Goal: Task Accomplishment & Management: Manage account settings

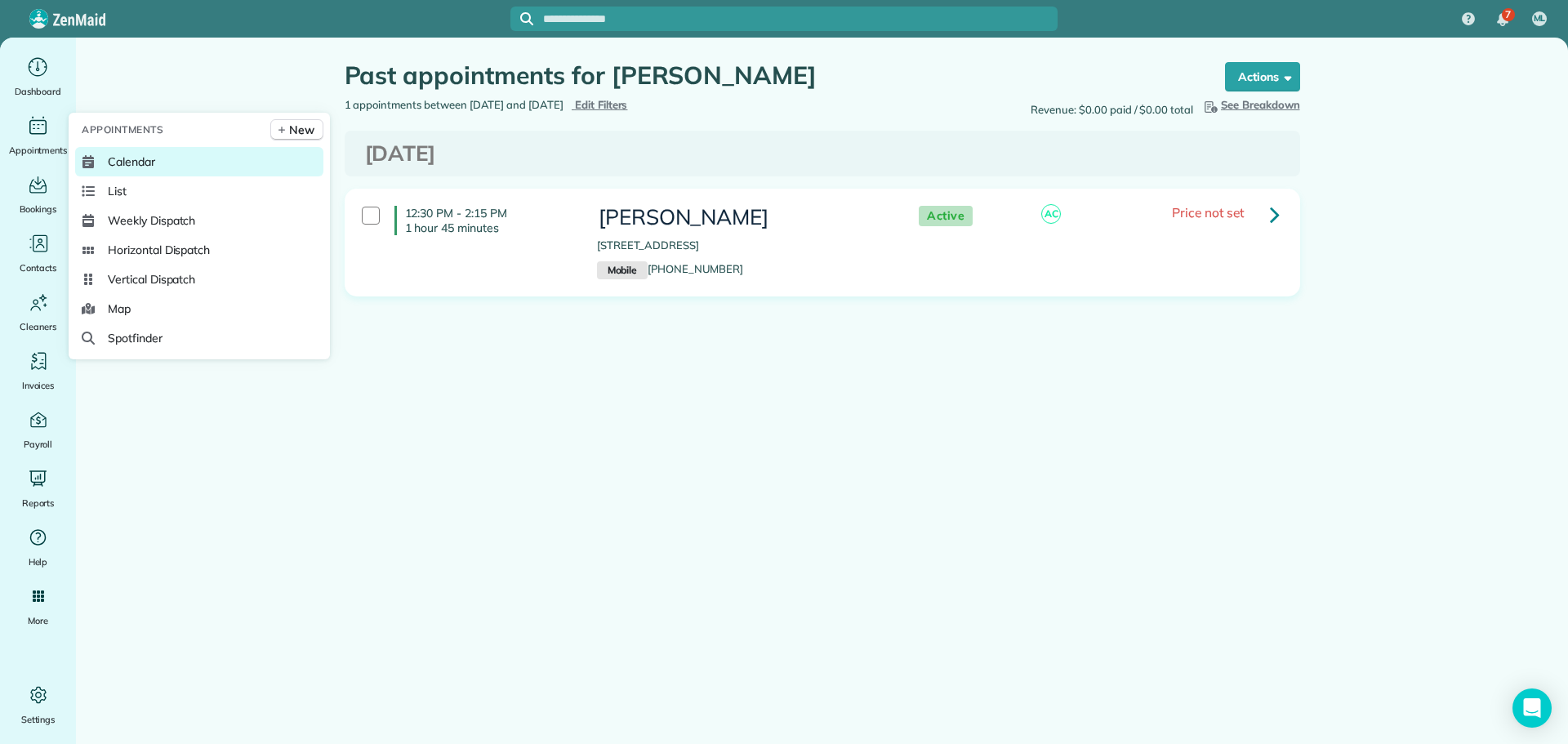
click at [123, 157] on span "Calendar" at bounding box center [132, 161] width 47 height 16
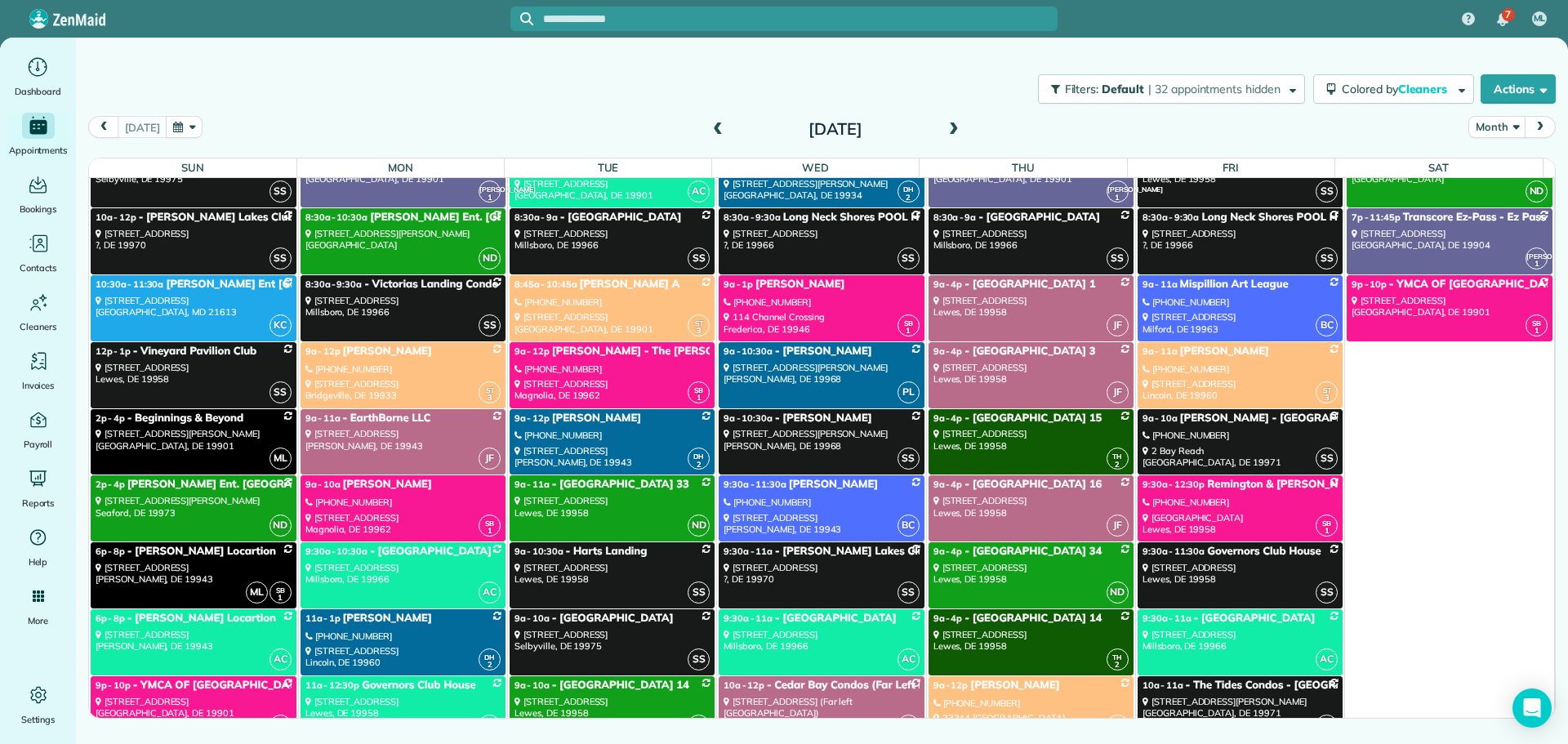
scroll to position [82, 0]
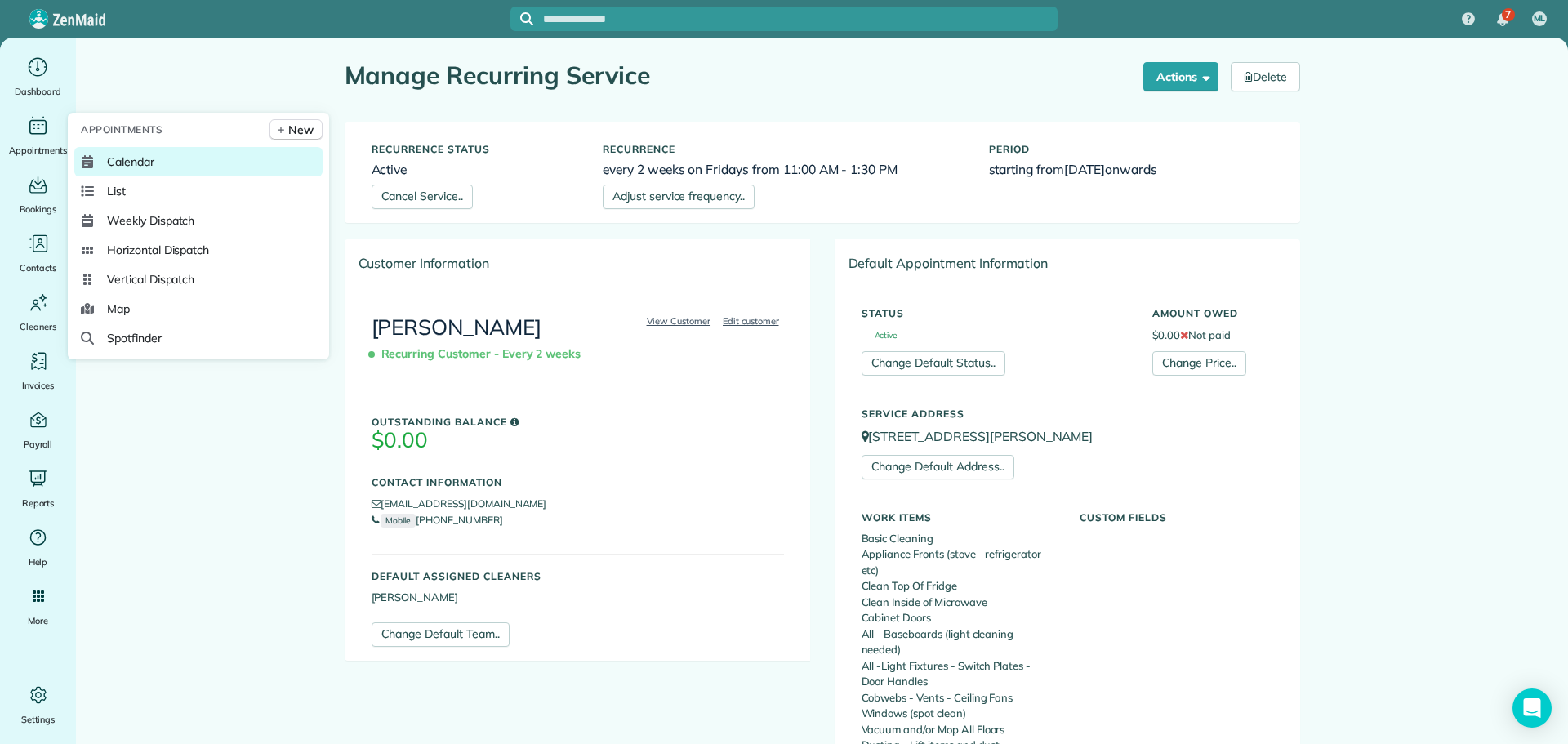
click at [127, 154] on span "Calendar" at bounding box center [131, 161] width 47 height 16
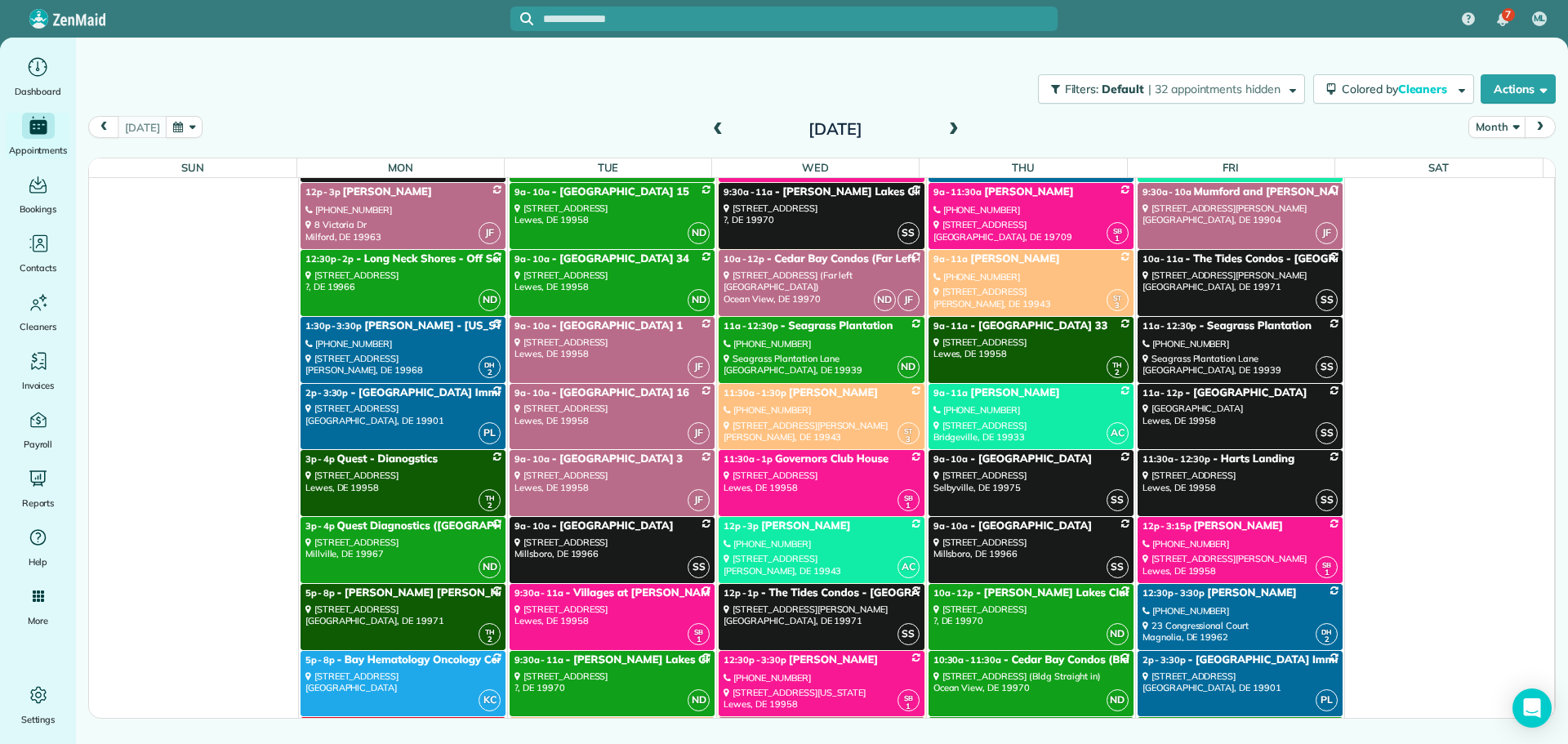
scroll to position [3428, 0]
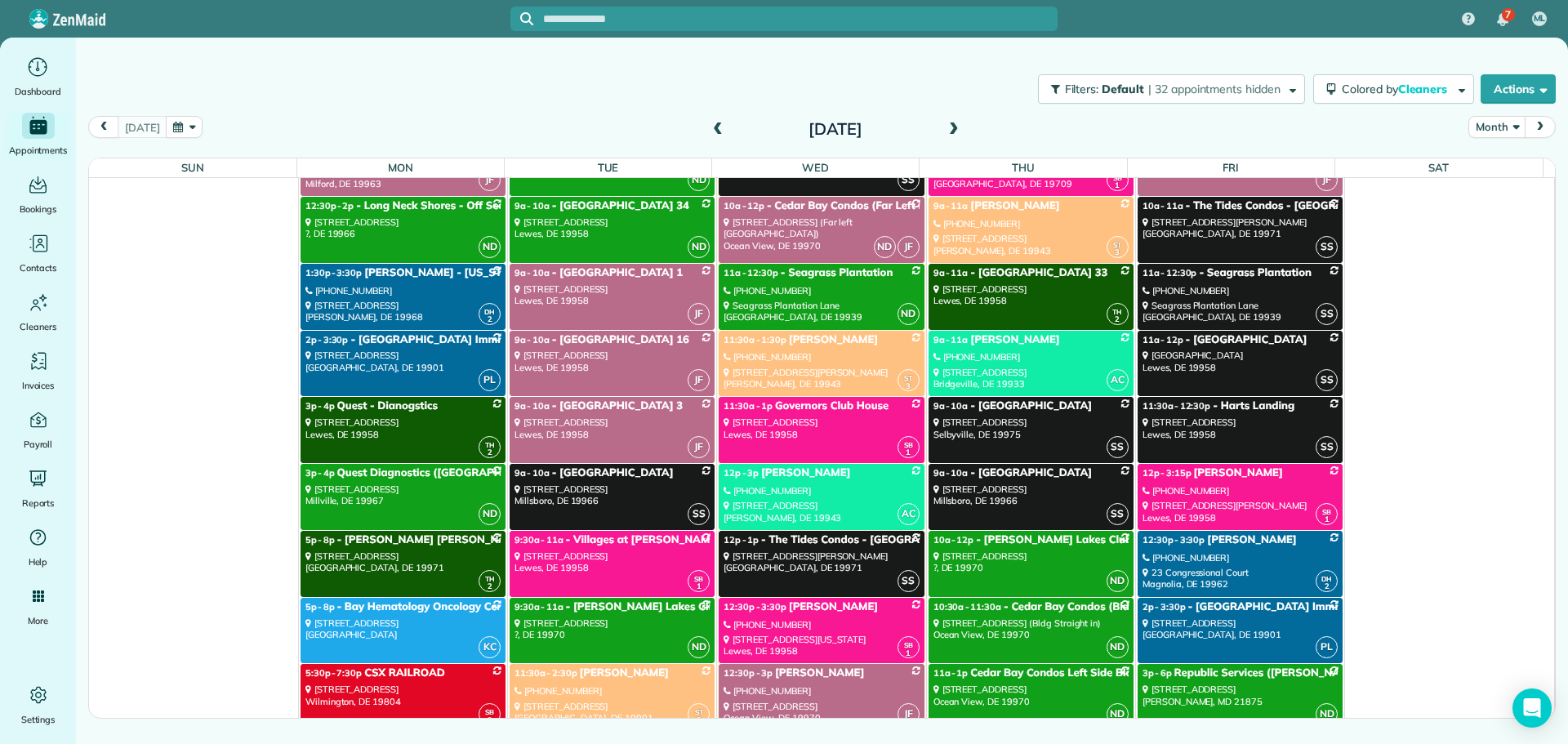
click at [1256, 478] on div "12p - 3:15p Brian Travers" at bounding box center [1240, 473] width 195 height 14
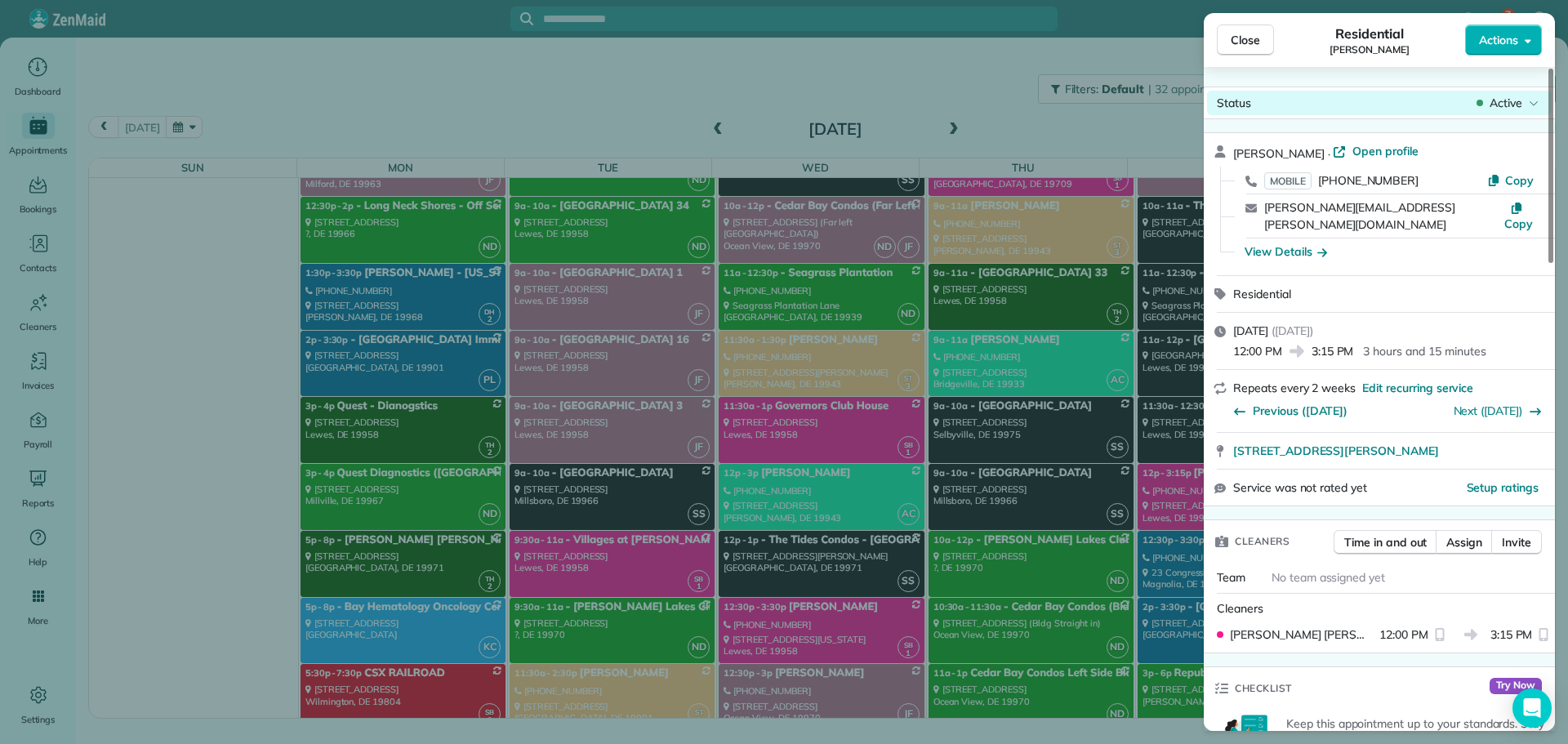
click at [1508, 105] on span "Active" at bounding box center [1506, 103] width 33 height 16
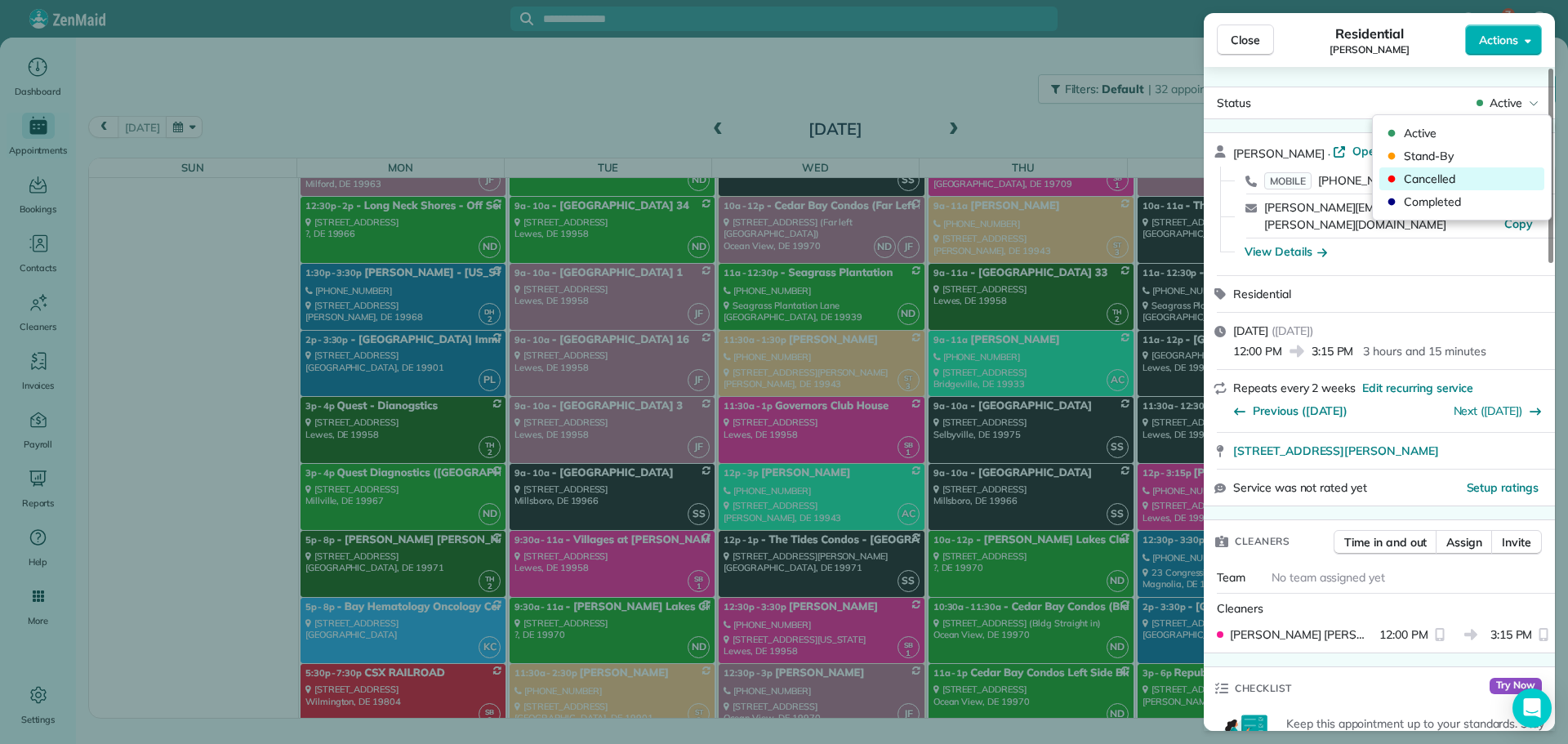
click at [1443, 173] on span "Cancelled" at bounding box center [1473, 178] width 137 height 16
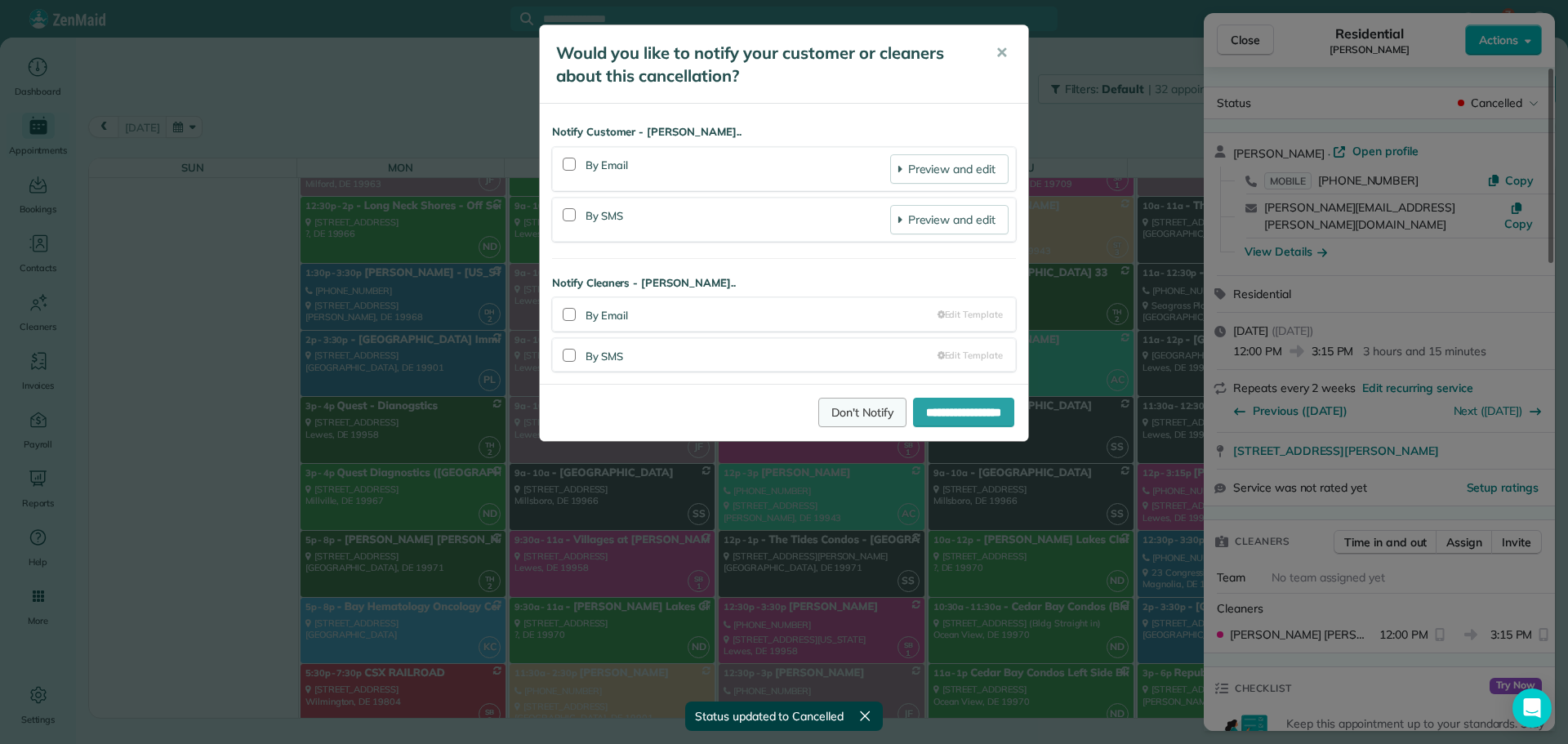
click at [819, 409] on link "Don't Notify" at bounding box center [863, 412] width 88 height 29
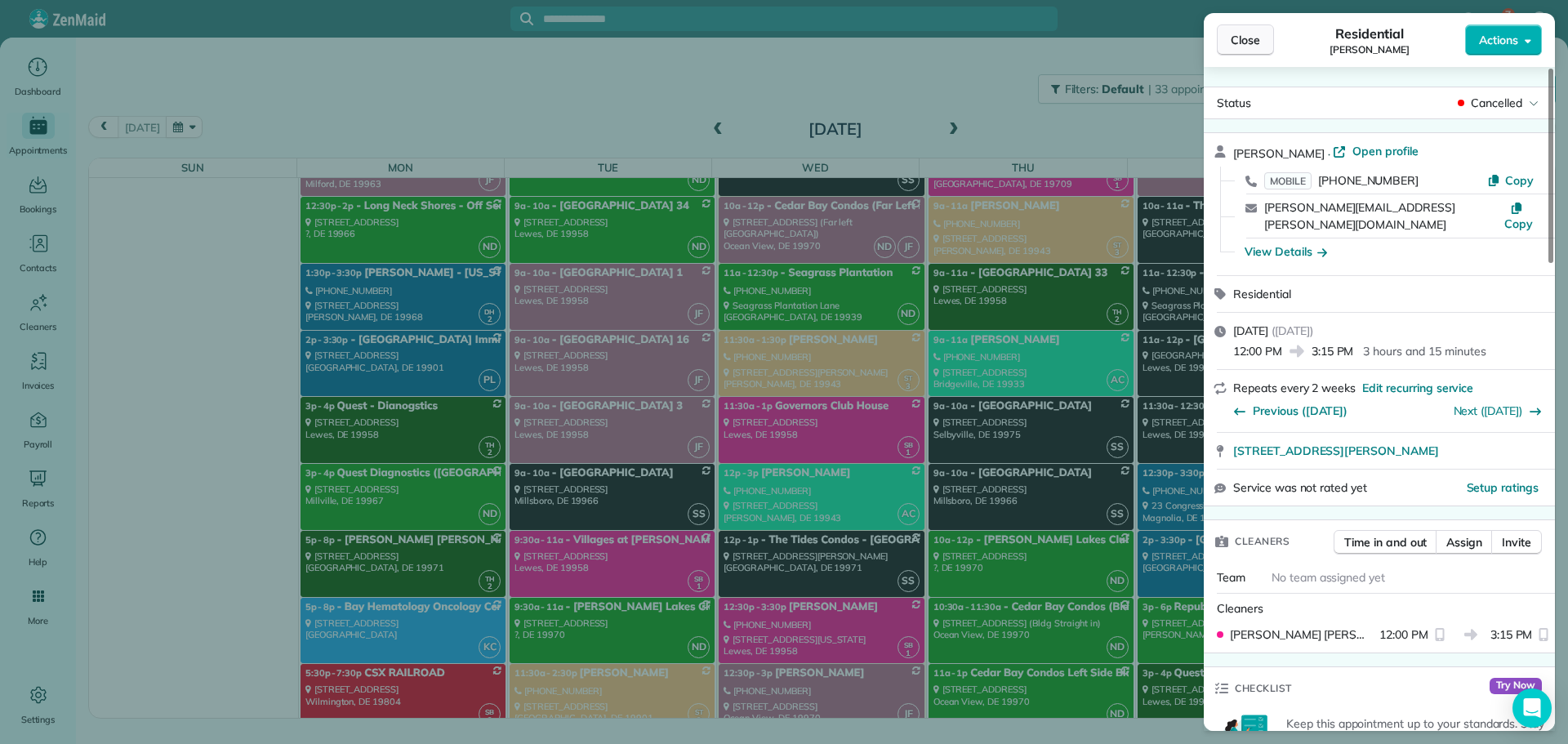
scroll to position [3428, 0]
click at [1243, 40] on span "Close" at bounding box center [1245, 40] width 29 height 16
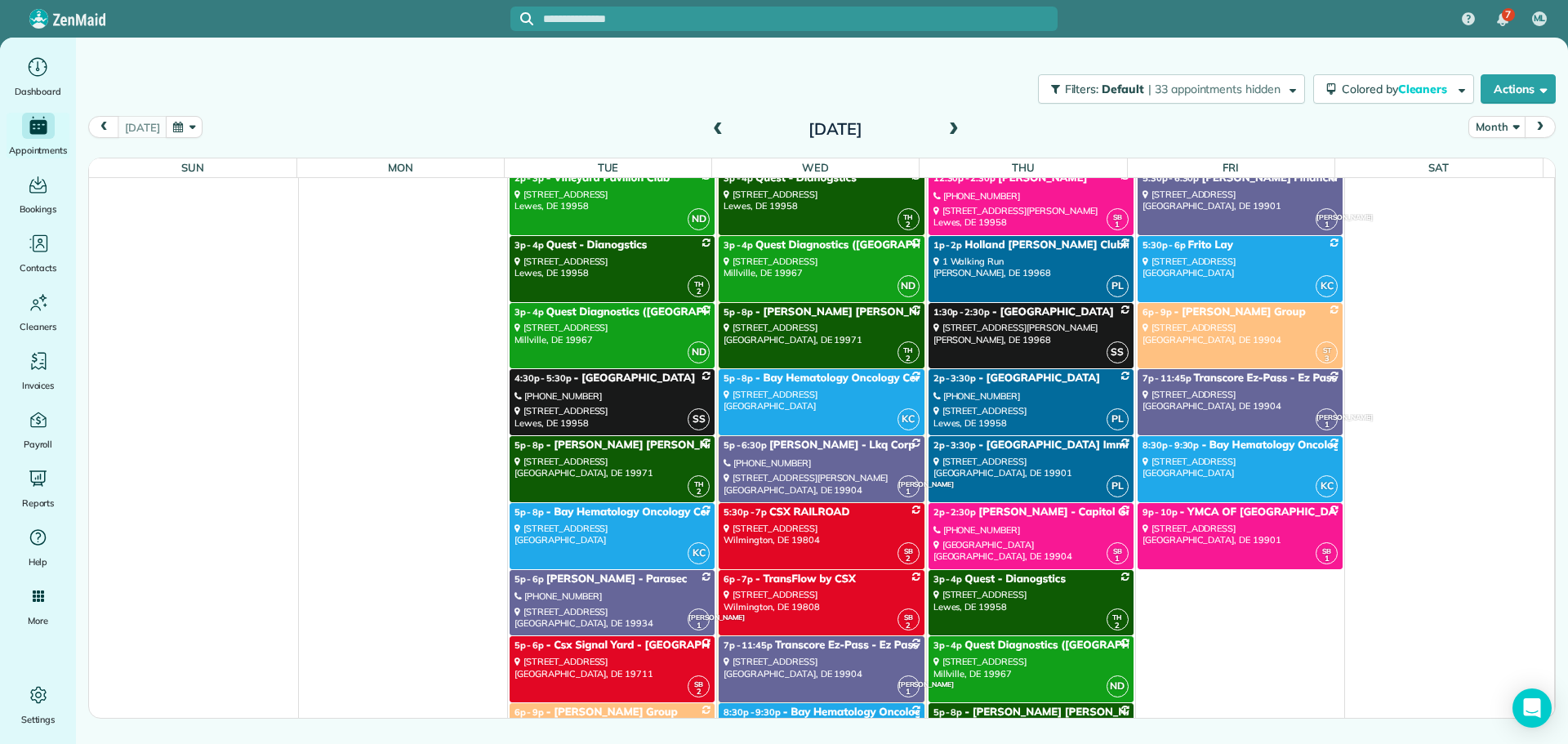
scroll to position [4326, 0]
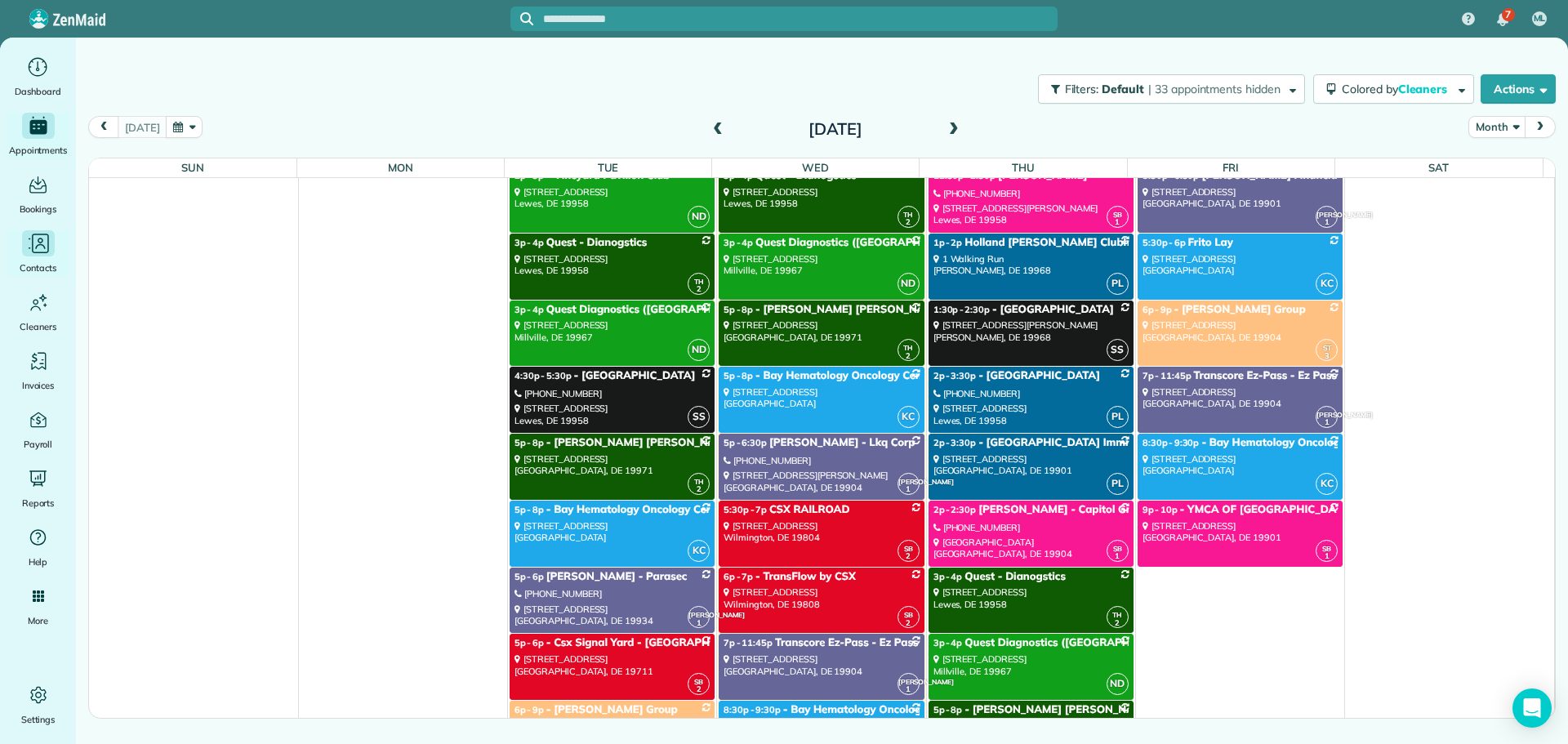
click at [40, 239] on icon "Main" at bounding box center [39, 244] width 24 height 24
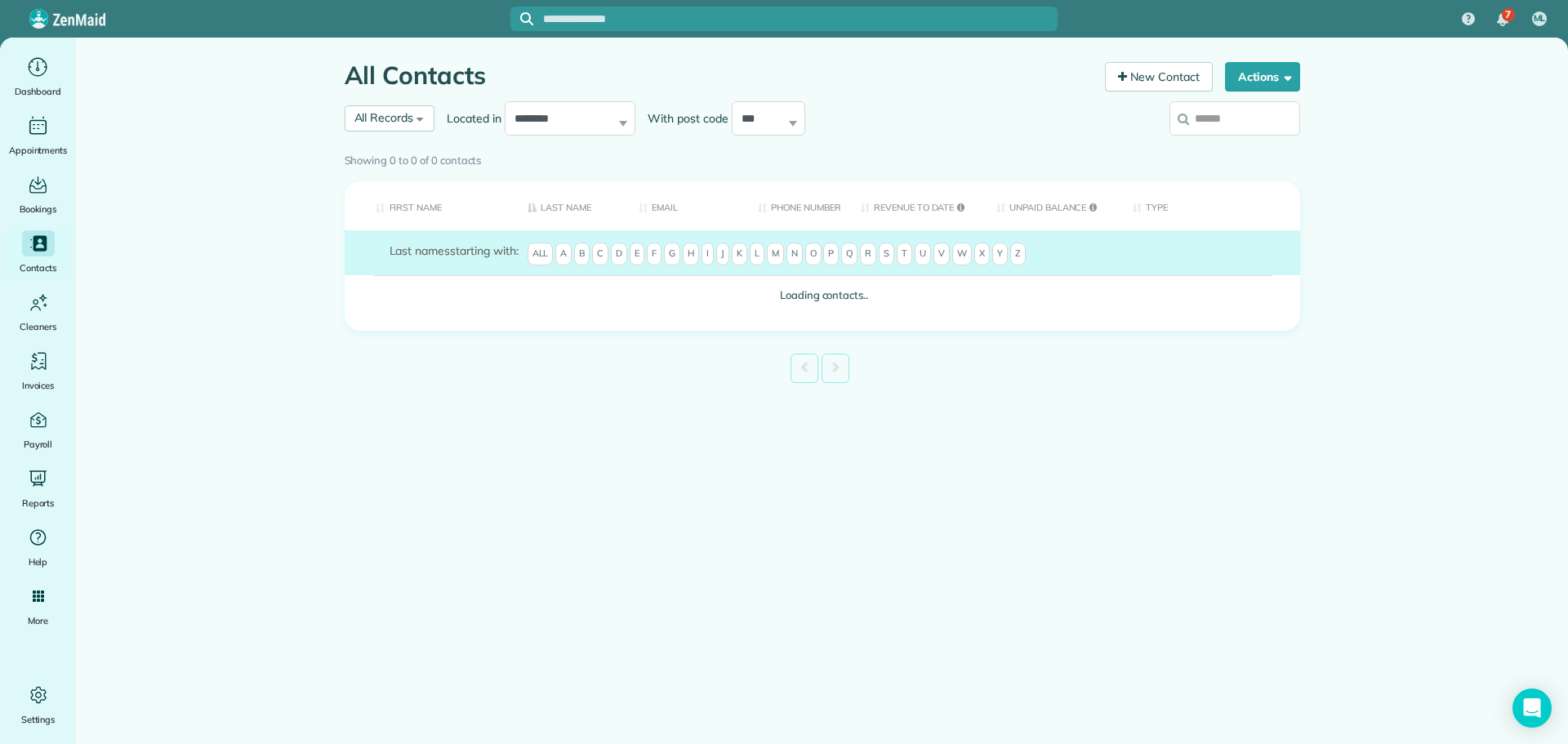
click at [1208, 124] on input "search" at bounding box center [1235, 119] width 131 height 34
type input "****"
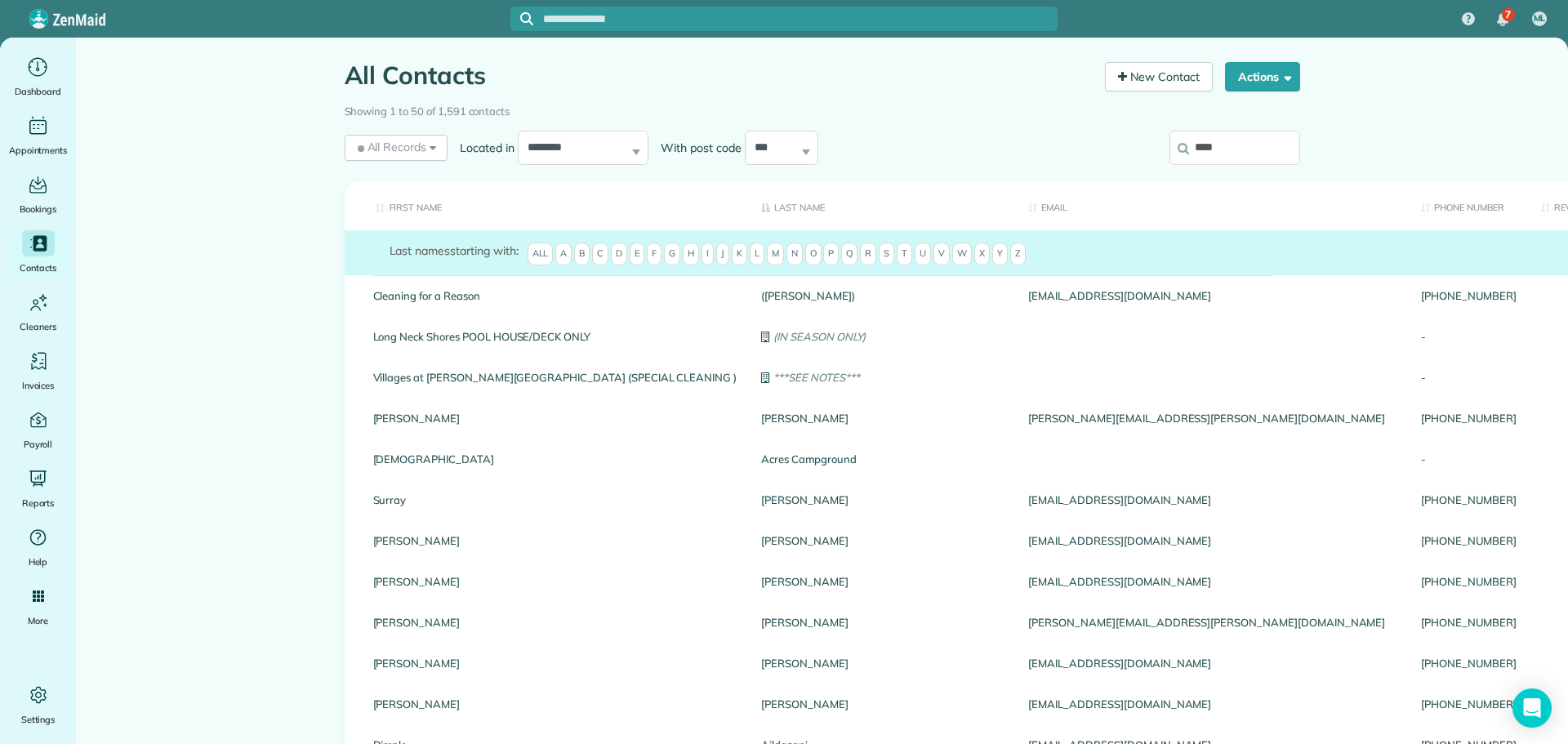
click at [1255, 141] on input "****" at bounding box center [1235, 148] width 131 height 34
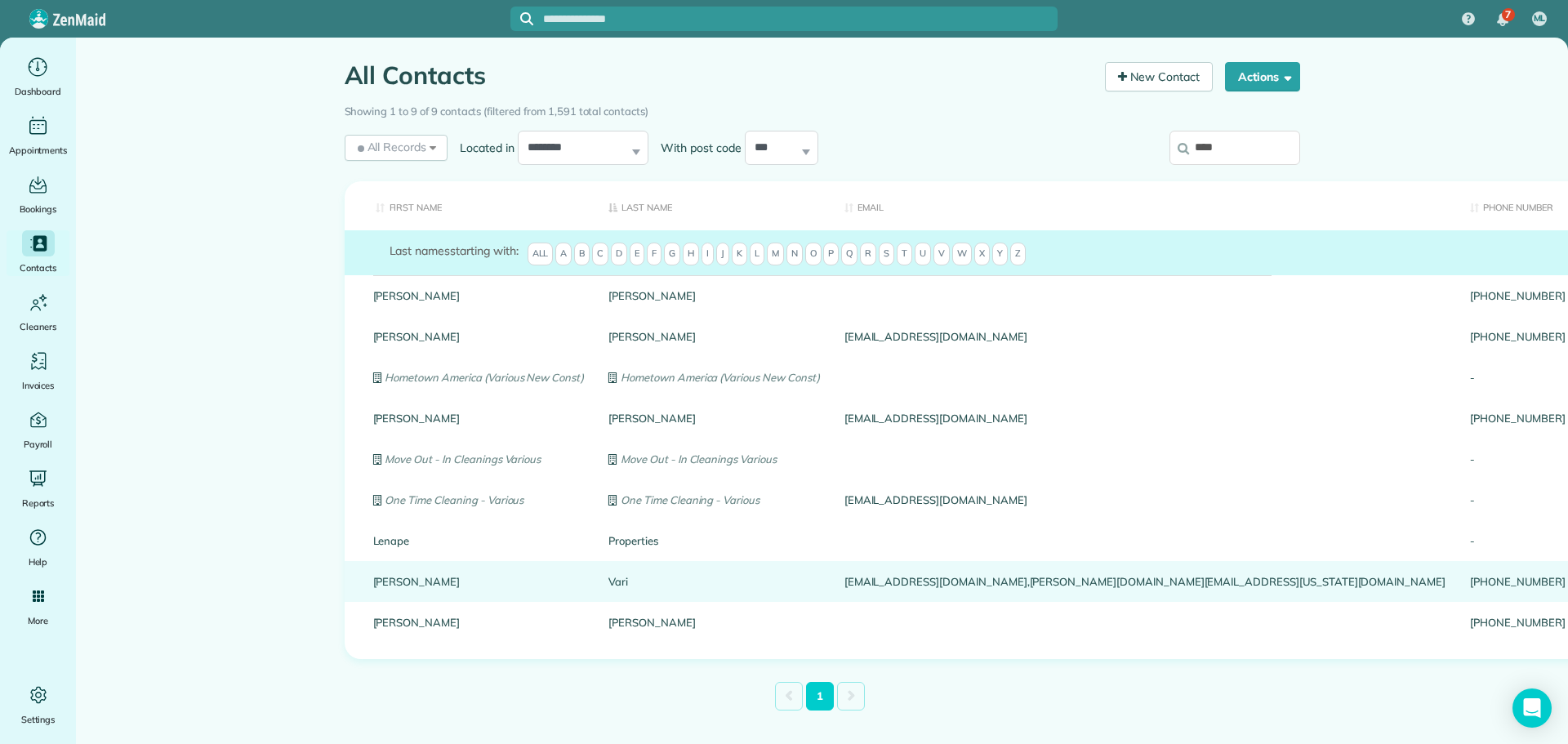
click at [386, 582] on link "Louann" at bounding box center [479, 581] width 212 height 11
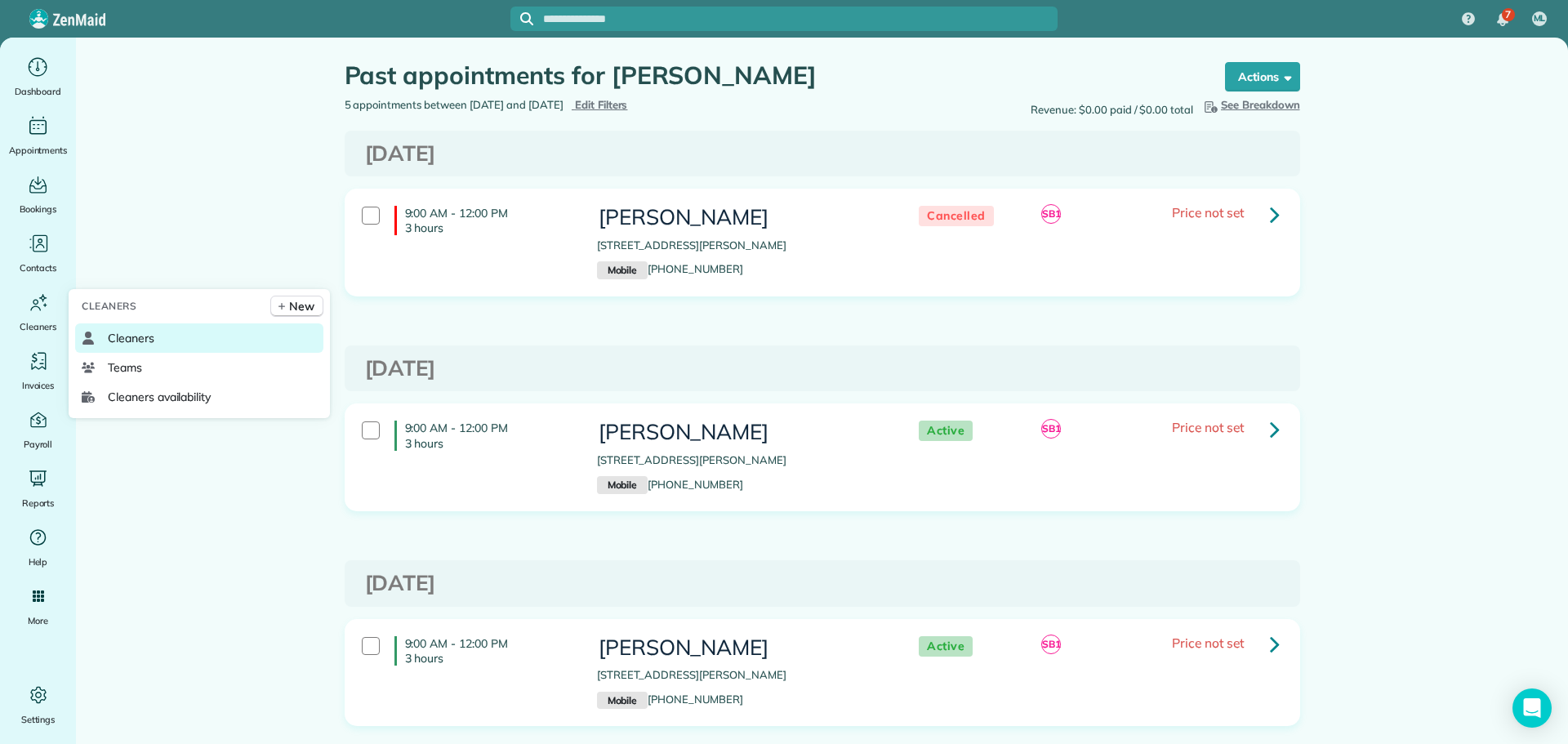
click at [104, 328] on link "Cleaners" at bounding box center [200, 338] width 248 height 29
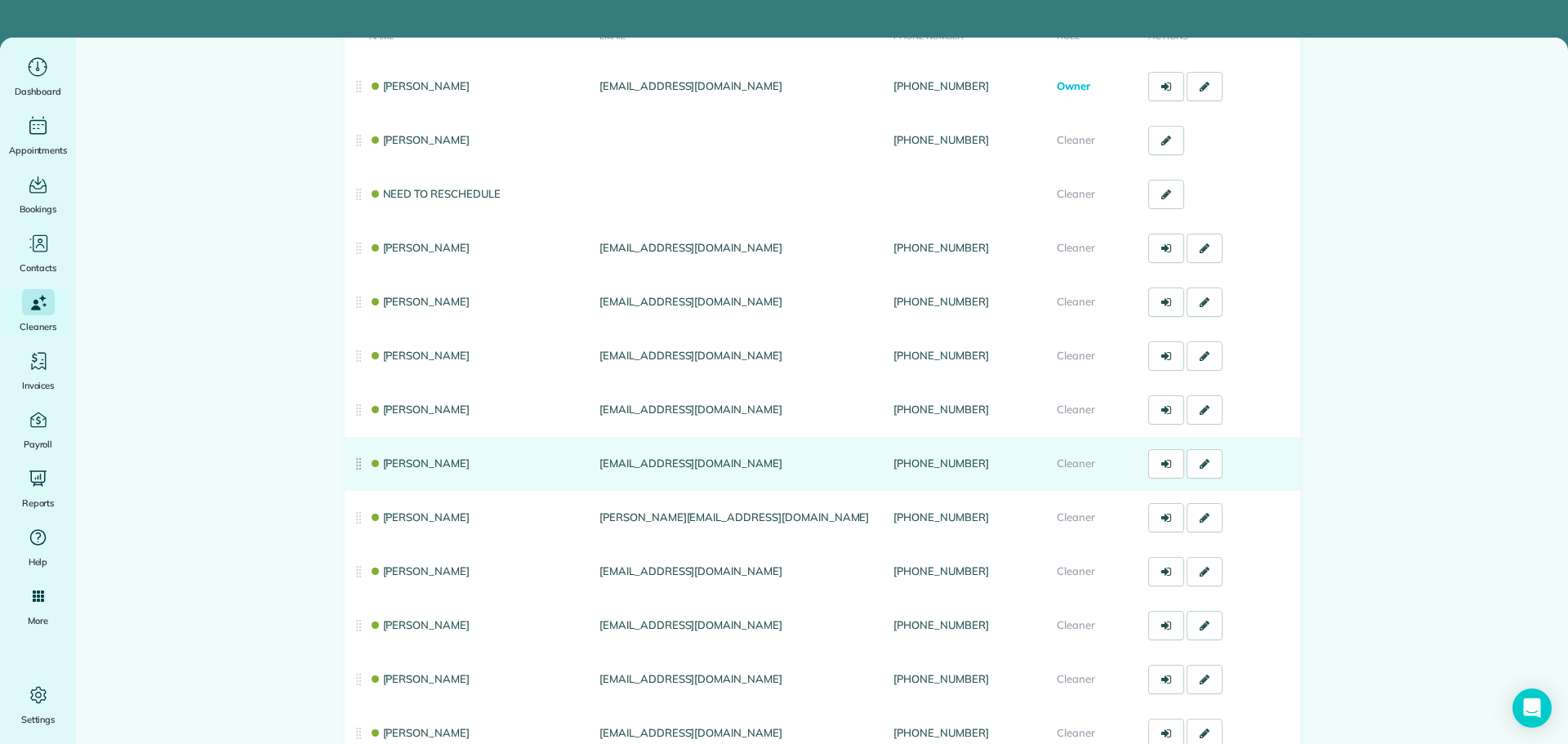
scroll to position [164, 0]
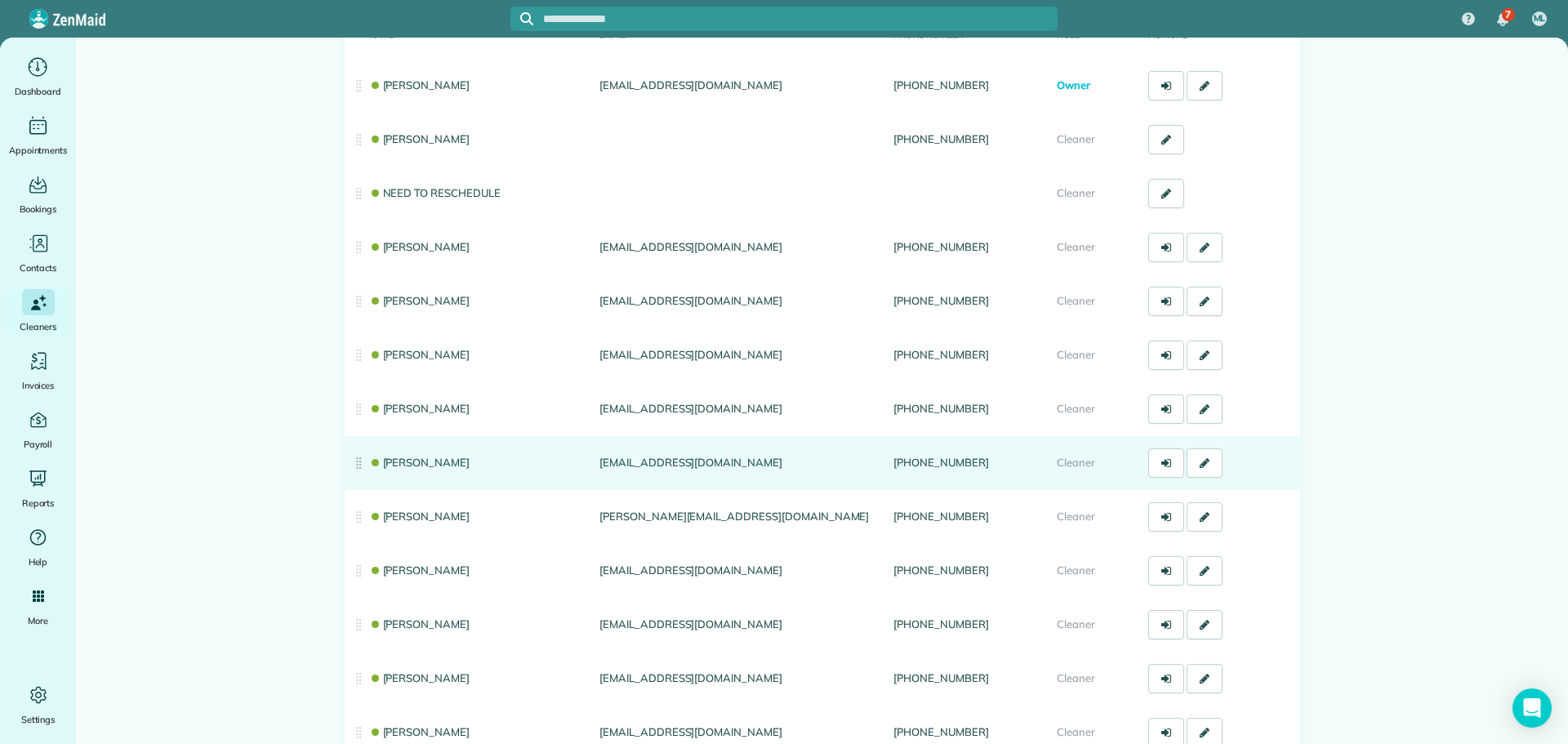
click at [425, 464] on link "[PERSON_NAME]" at bounding box center [420, 462] width 102 height 13
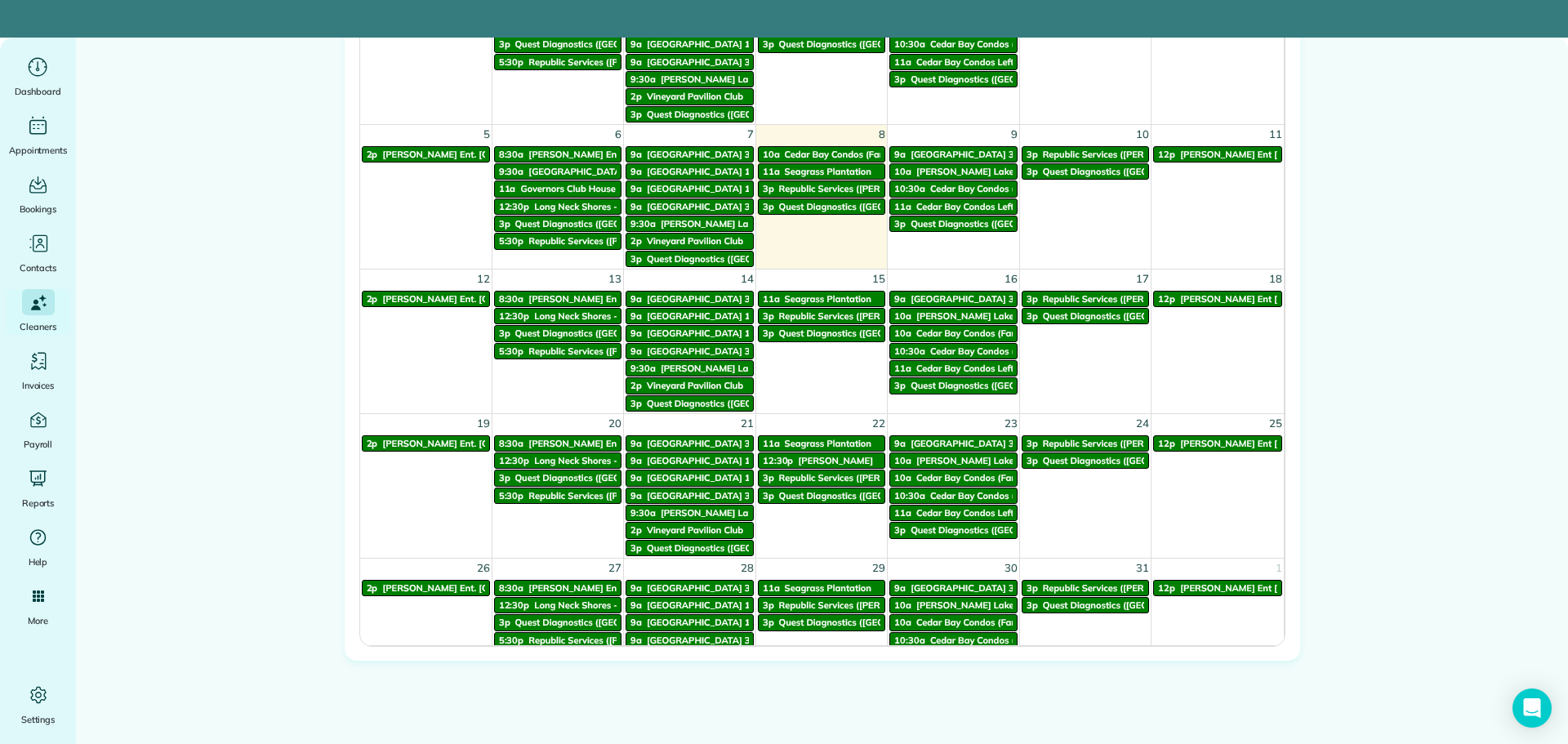
scroll to position [979, 0]
